Goal: Task Accomplishment & Management: Manage account settings

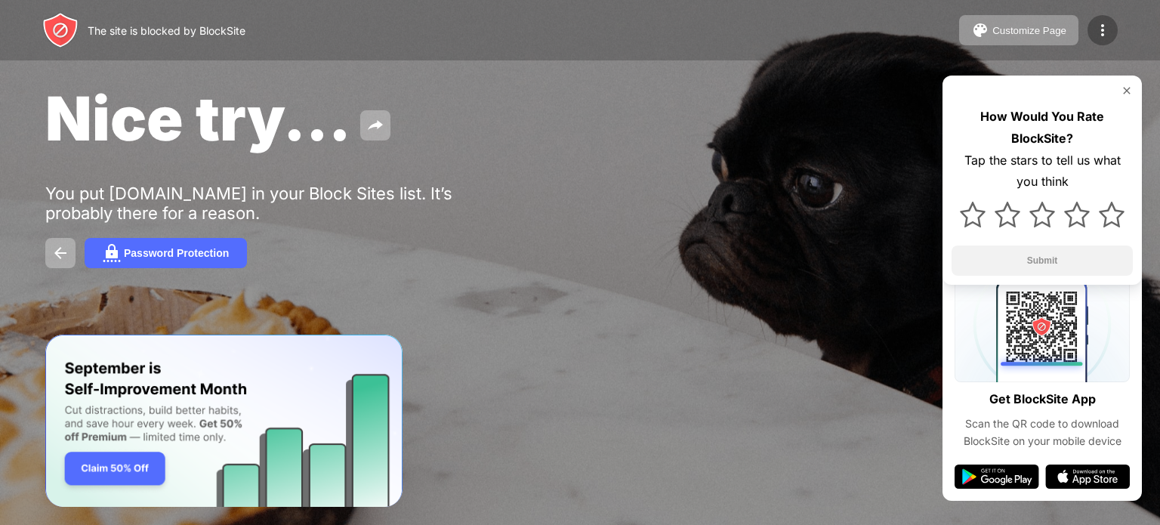
click at [1106, 34] on img at bounding box center [1102, 30] width 18 height 18
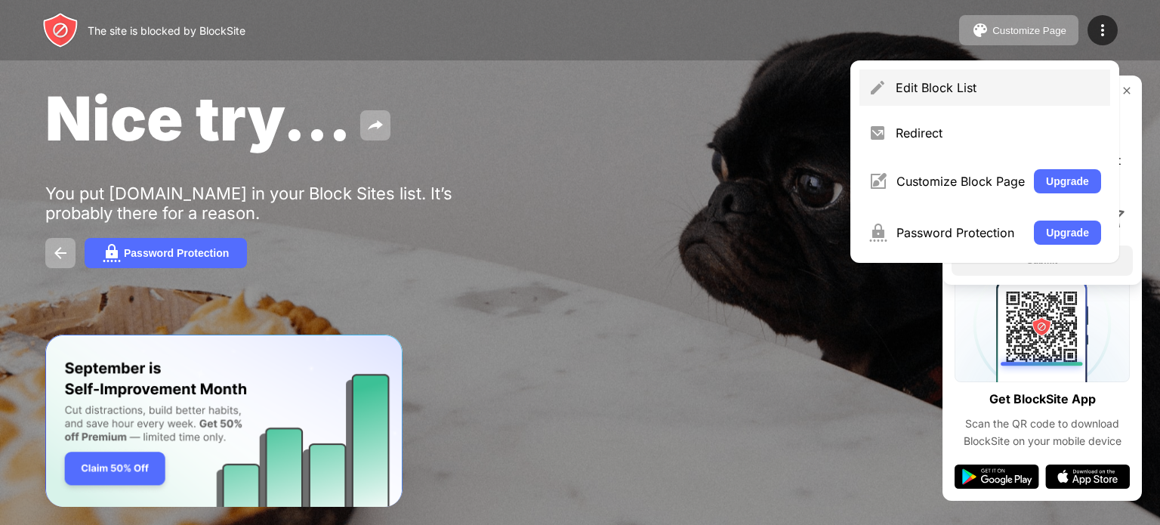
click at [976, 96] on div "Edit Block List" at bounding box center [984, 87] width 251 height 36
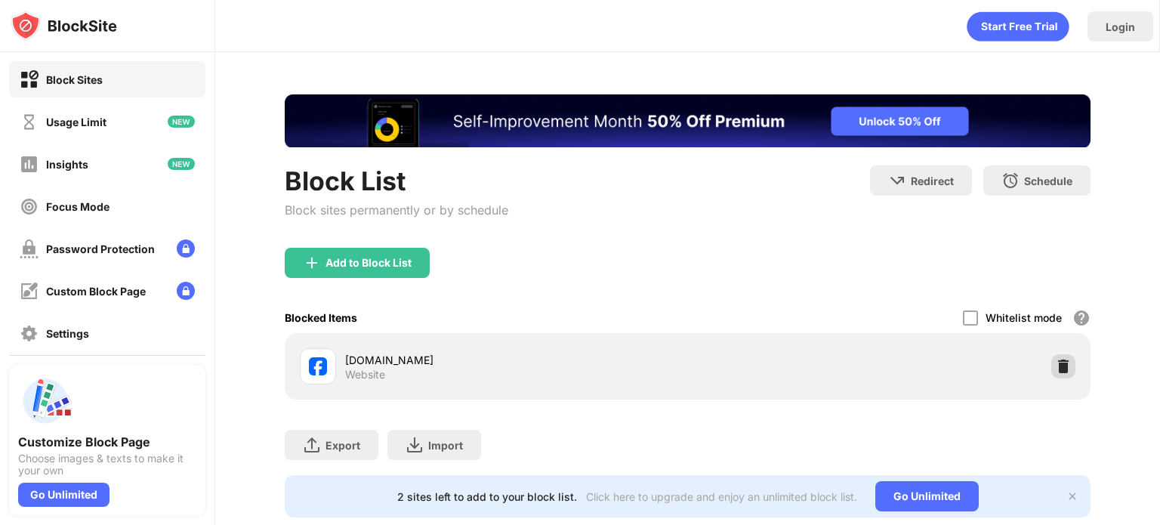
click at [1056, 367] on img at bounding box center [1063, 366] width 15 height 15
